Goal: Information Seeking & Learning: Learn about a topic

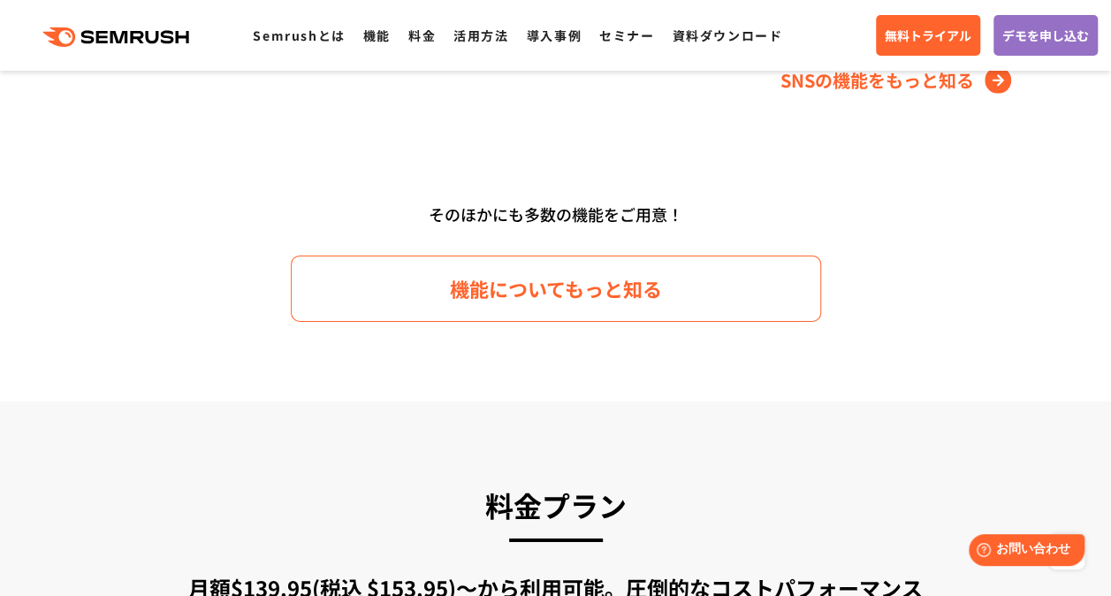
scroll to position [2690, 0]
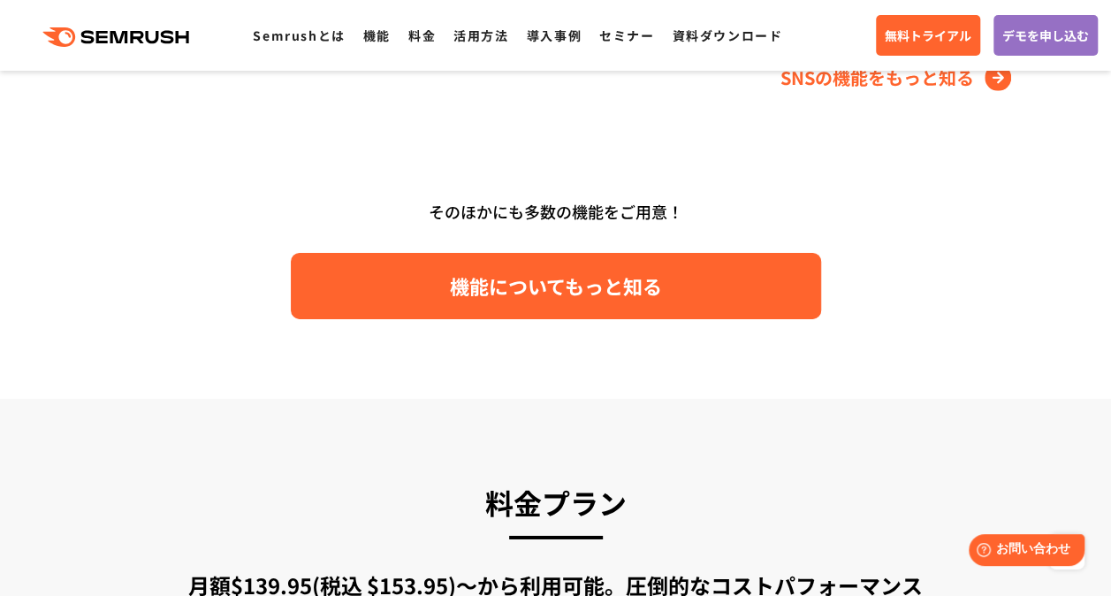
click at [522, 279] on span "機能についてもっと知る" at bounding box center [556, 286] width 212 height 31
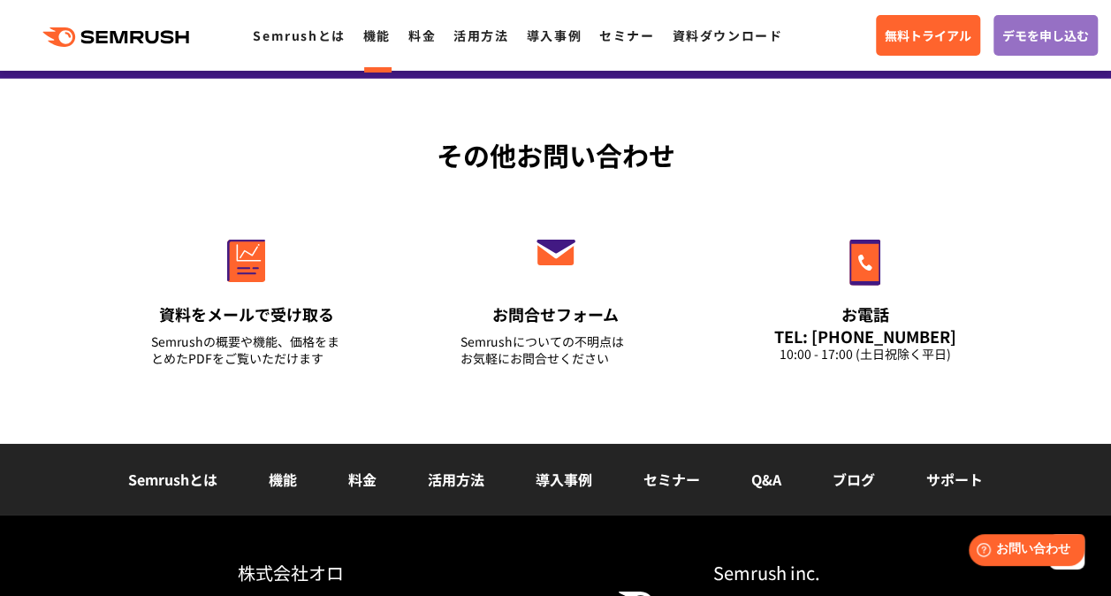
scroll to position [6018, 0]
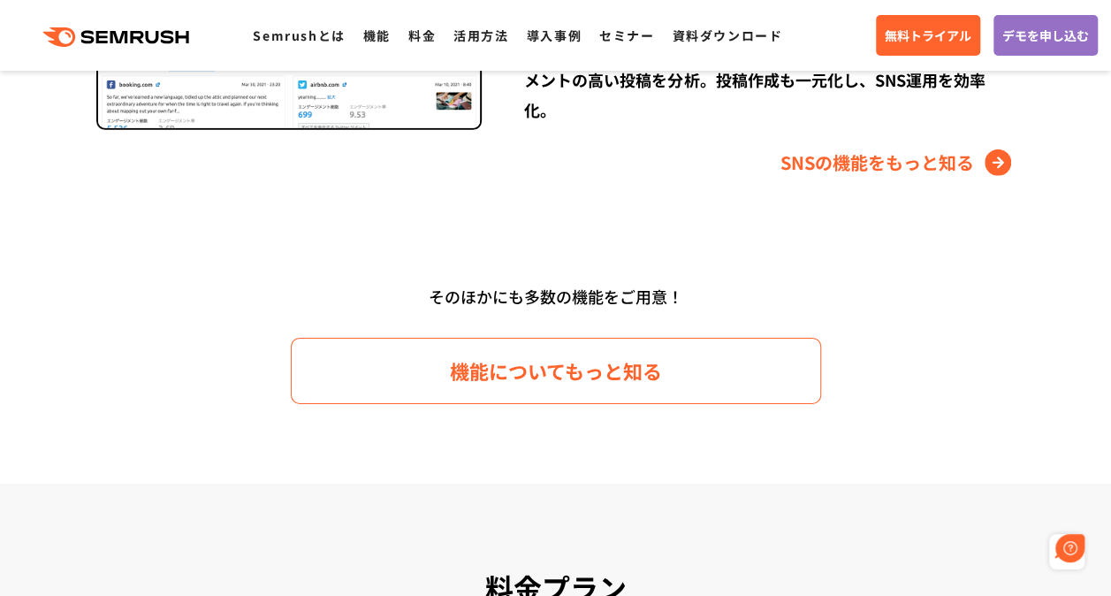
click at [271, 55] on div ".cls {fill: #FF642D;} .cls {fill: #FF642D;} Semrushとは 機能 料金 活用方法 導入事例 セミナー 資料ダウ…" at bounding box center [555, 35] width 1111 height 53
click at [271, 46] on li "Semrushとは" at bounding box center [299, 35] width 92 height 23
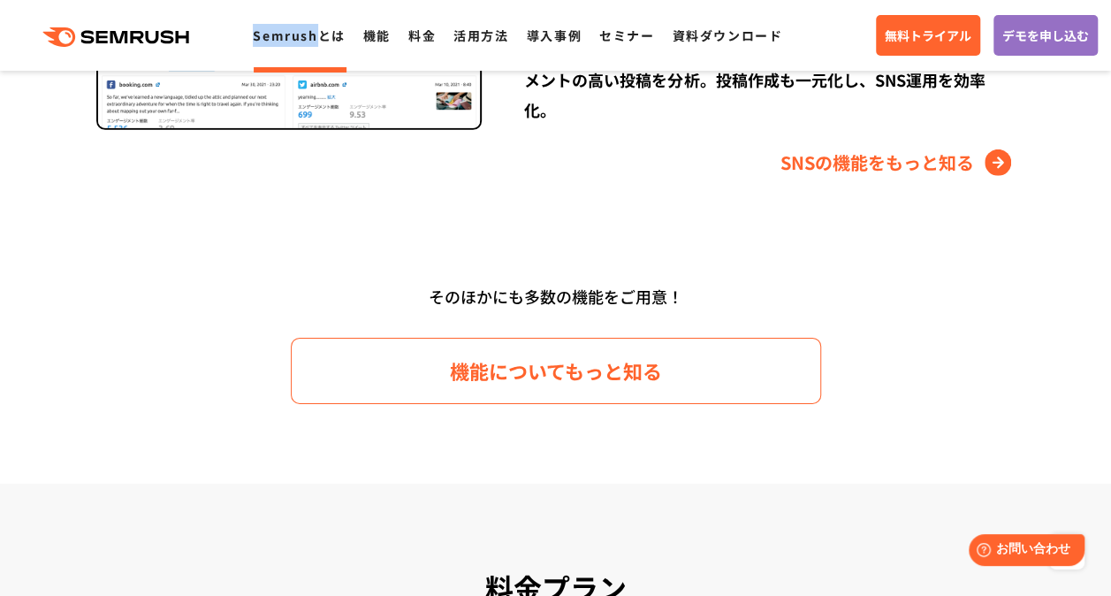
click at [271, 46] on li "Semrushとは" at bounding box center [299, 35] width 92 height 23
click at [274, 41] on link "Semrushとは" at bounding box center [299, 36] width 92 height 18
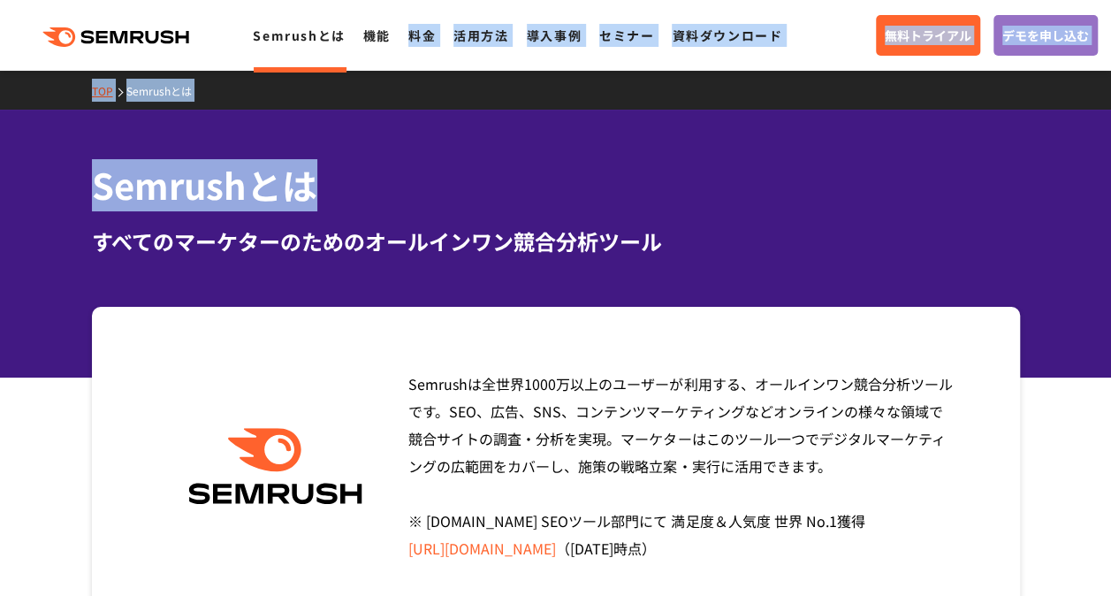
click at [334, 442] on img at bounding box center [275, 466] width 192 height 77
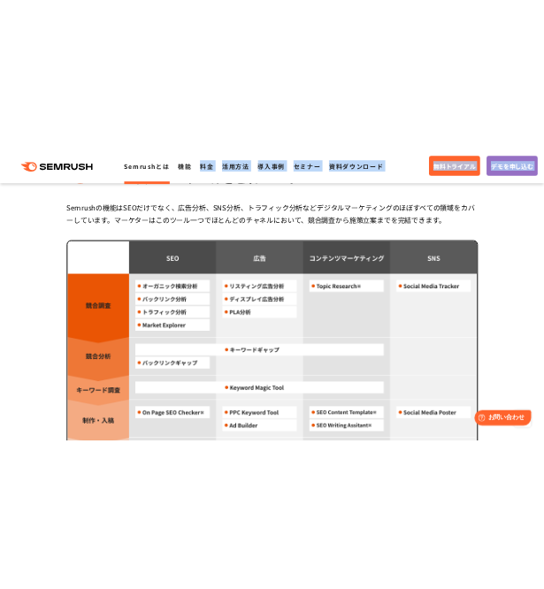
scroll to position [1513, 0]
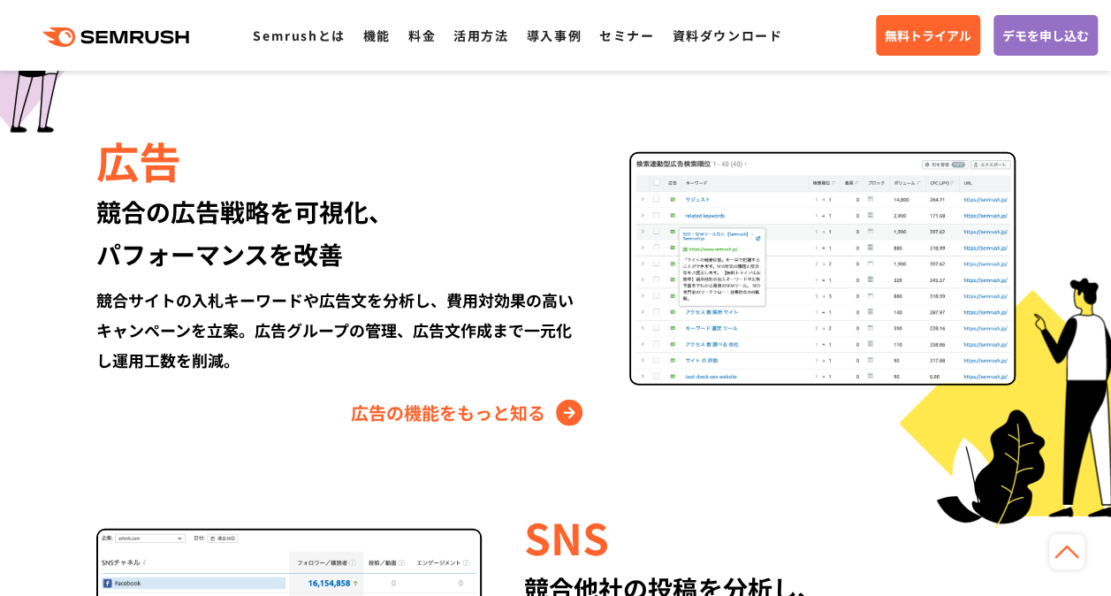
scroll to position [1989, 0]
